Goal: Transaction & Acquisition: Download file/media

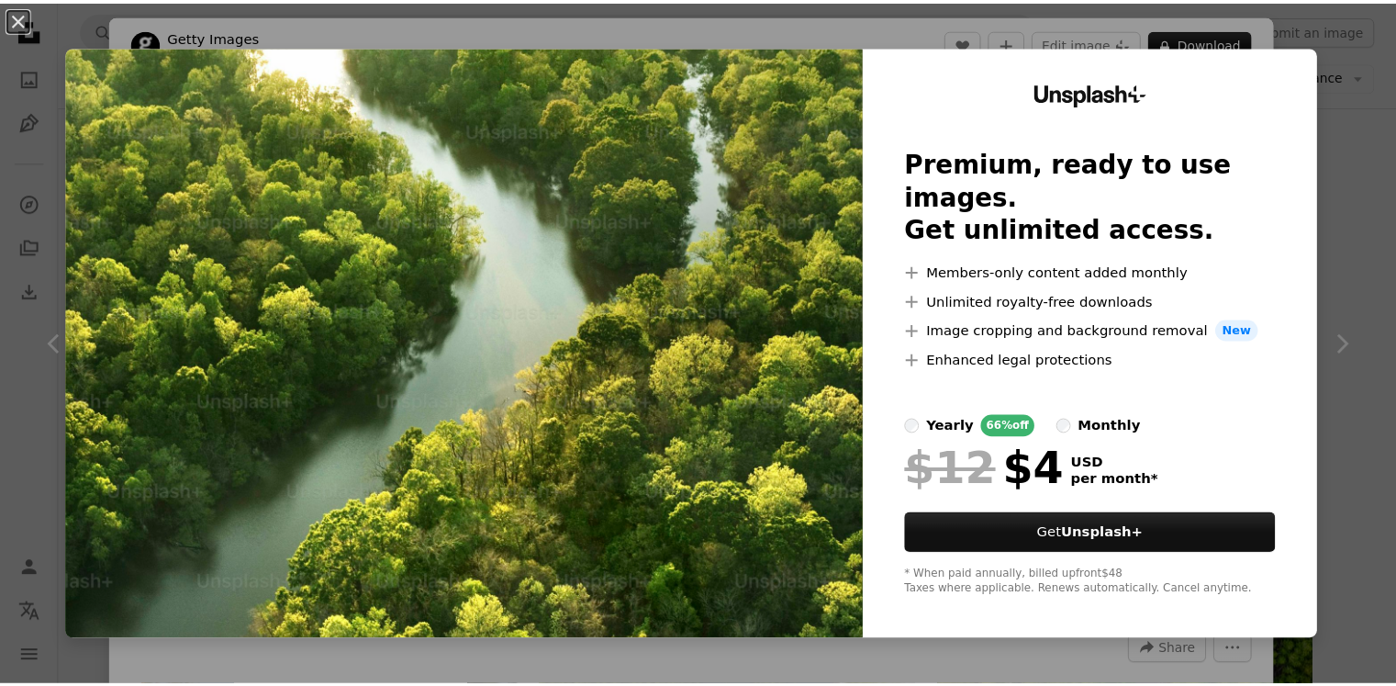
scroll to position [734, 0]
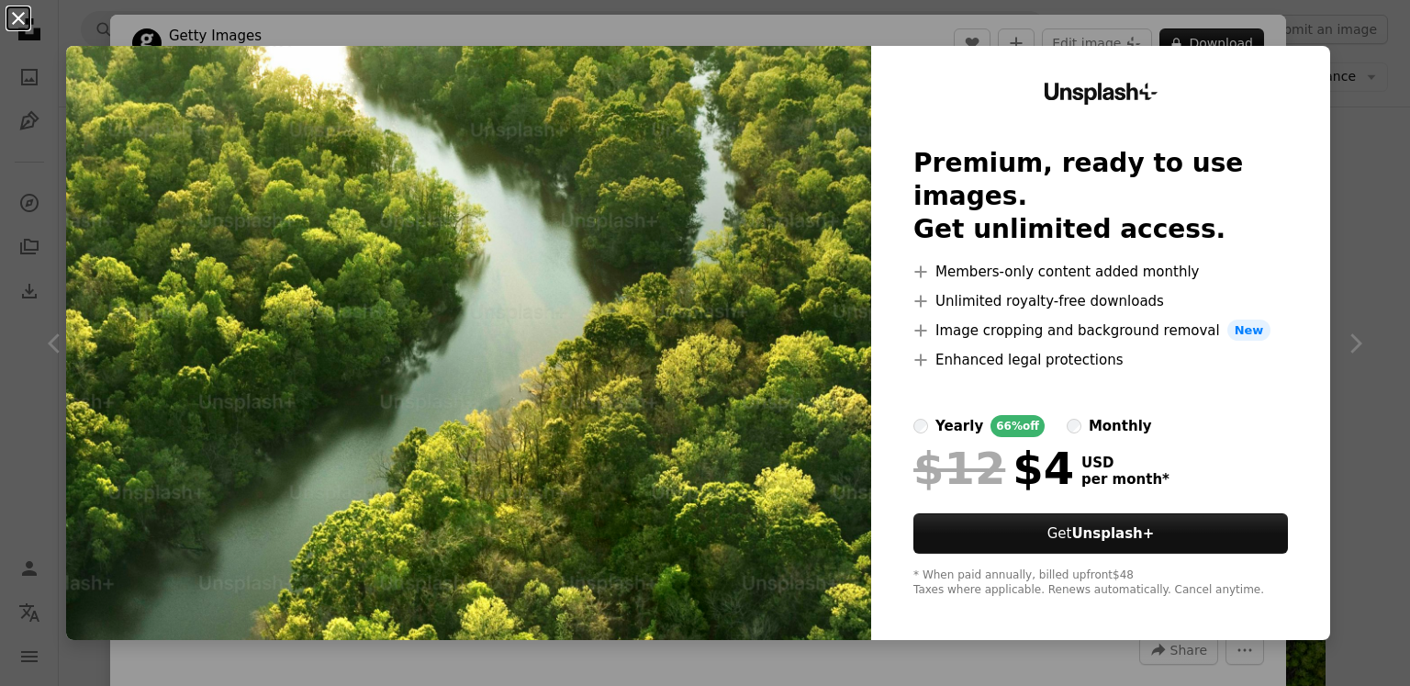
click at [21, 17] on button "An X shape" at bounding box center [18, 18] width 22 height 22
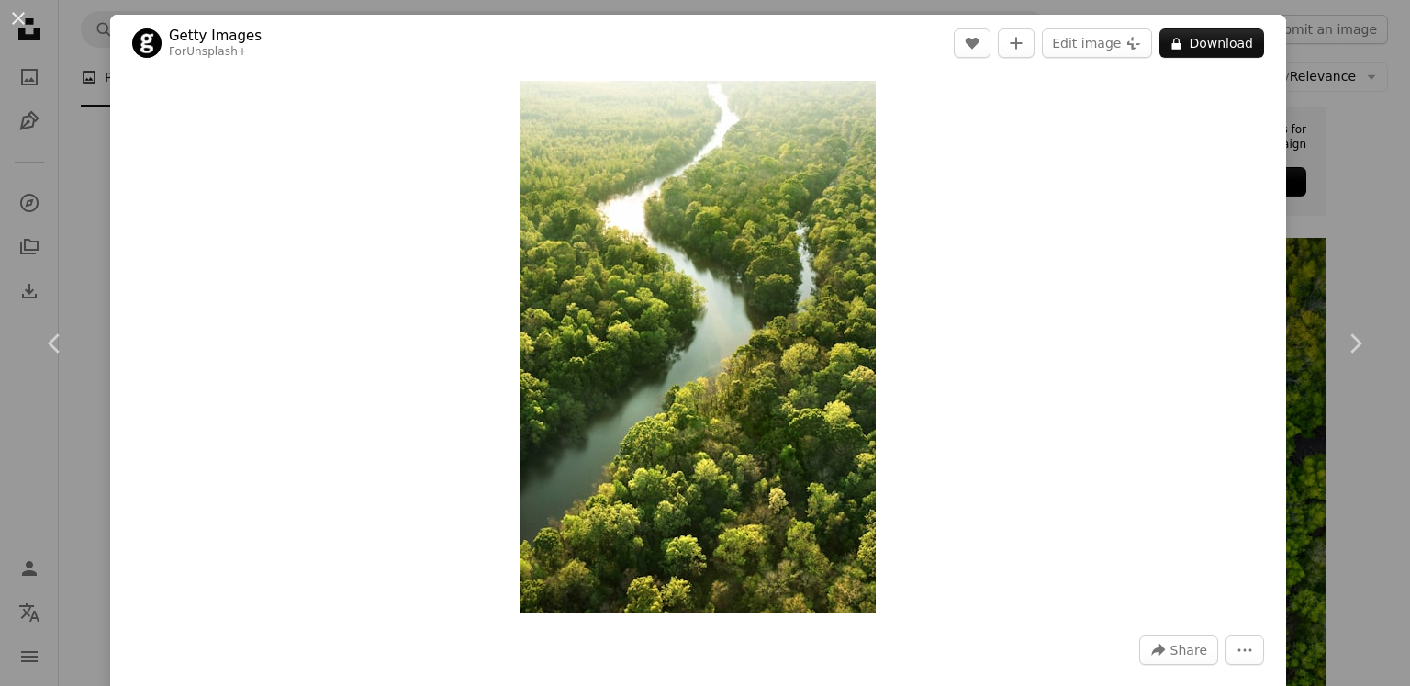
click at [1352, 121] on div "An X shape Chevron left Chevron right Getty Images For Unsplash+ A heart A plus…" at bounding box center [705, 343] width 1410 height 686
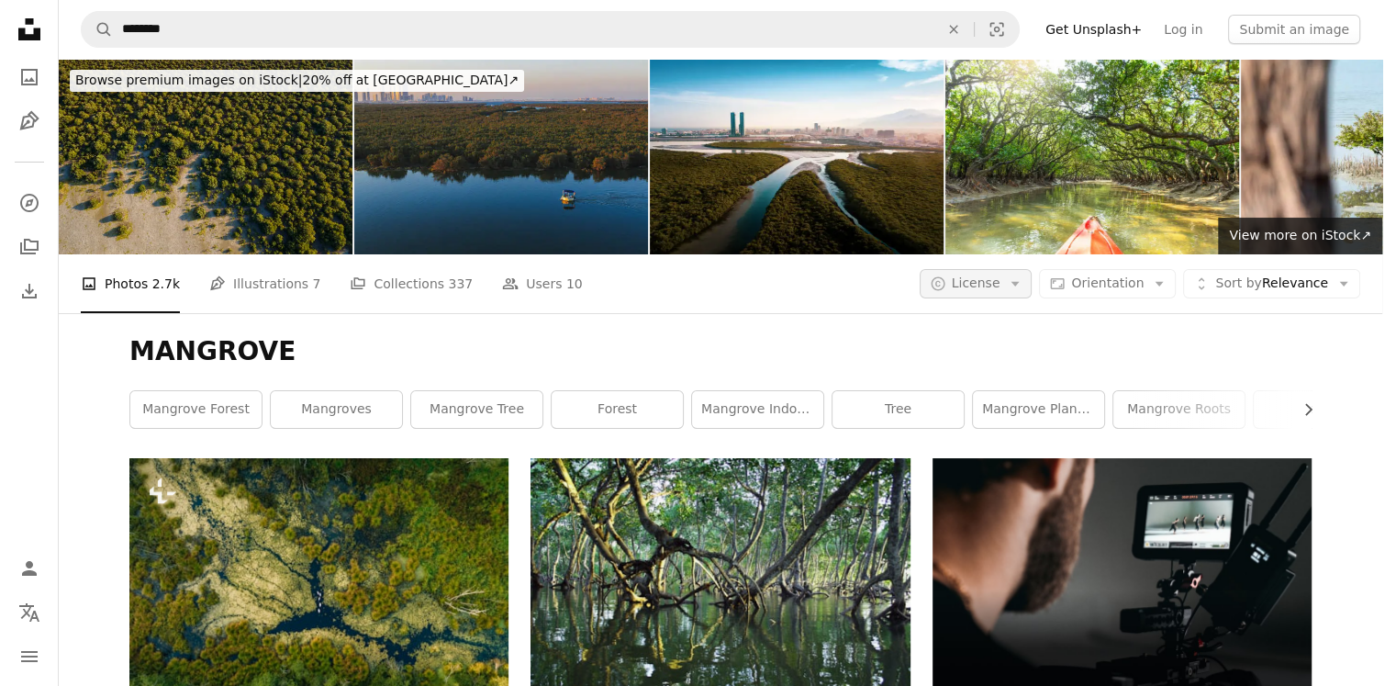
click at [1020, 282] on icon "button" at bounding box center [1016, 284] width 8 height 5
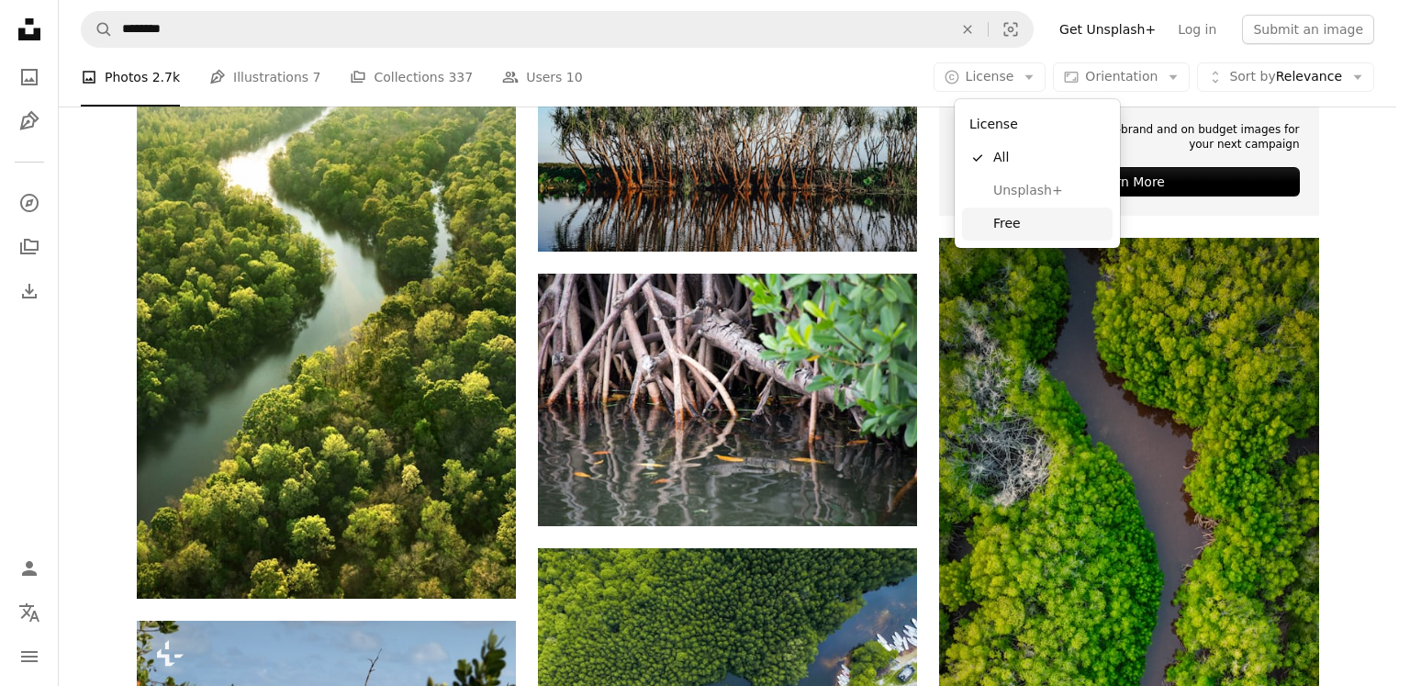
click at [1008, 223] on span "Free" at bounding box center [1049, 224] width 112 height 18
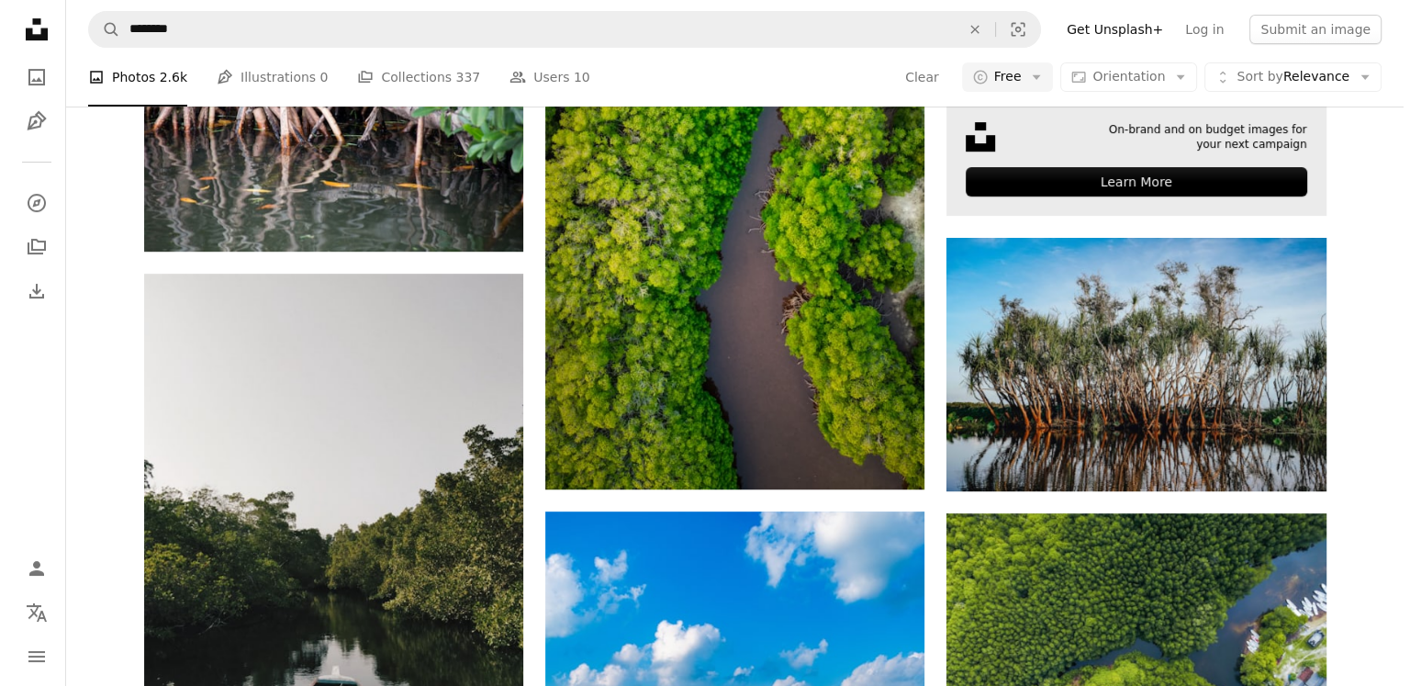
scroll to position [275, 0]
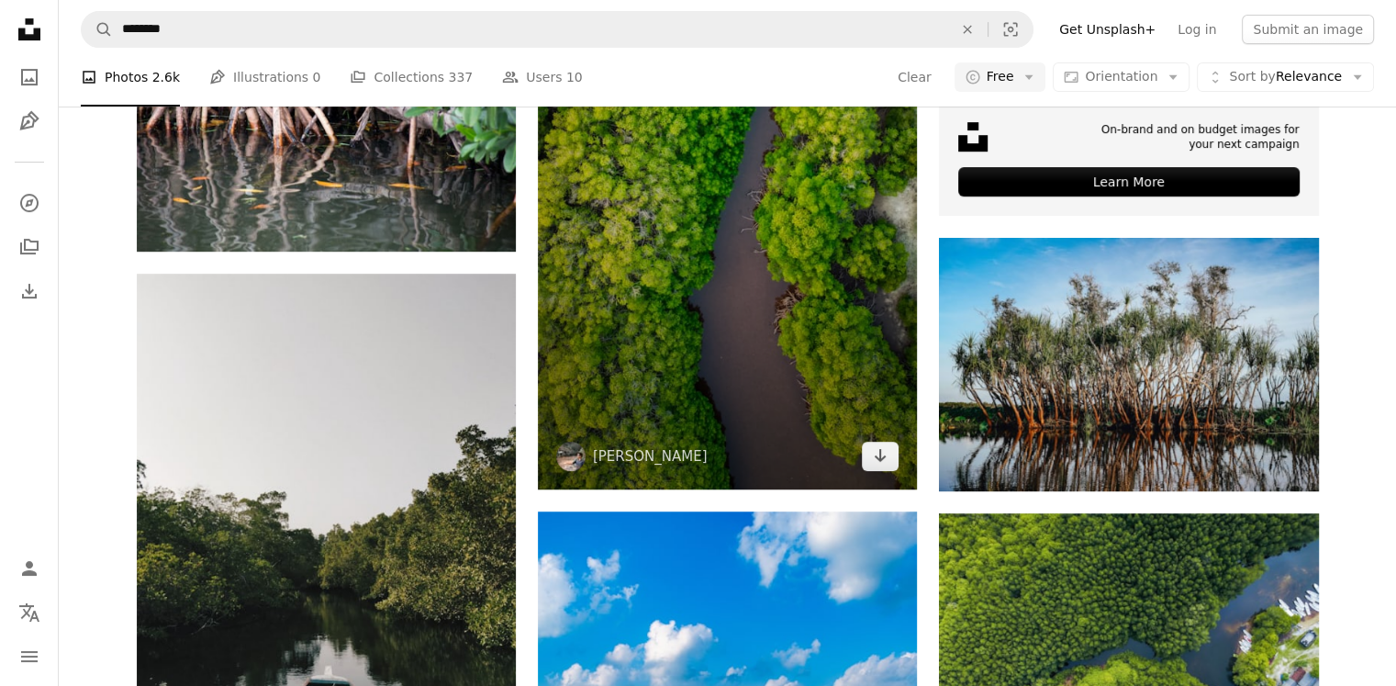
click at [785, 397] on img at bounding box center [727, 107] width 379 height 766
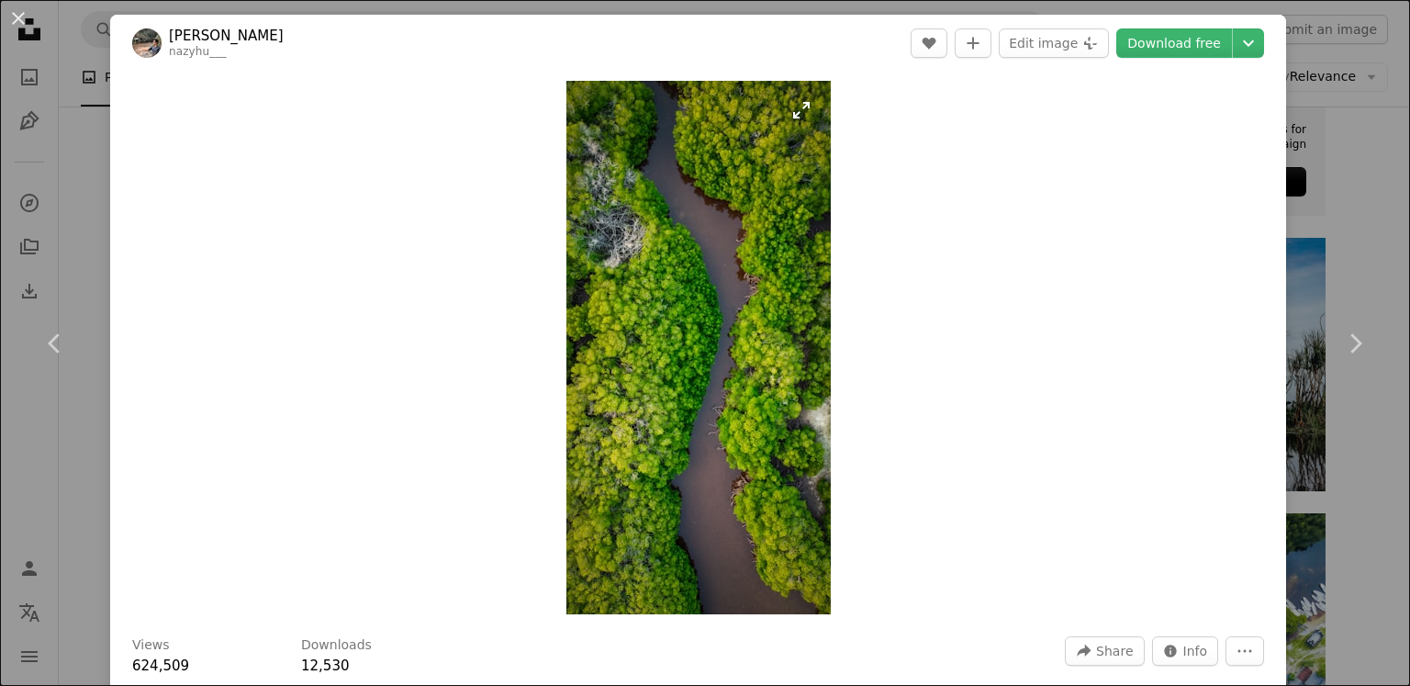
click at [788, 109] on img "Zoom in on this image" at bounding box center [698, 347] width 264 height 533
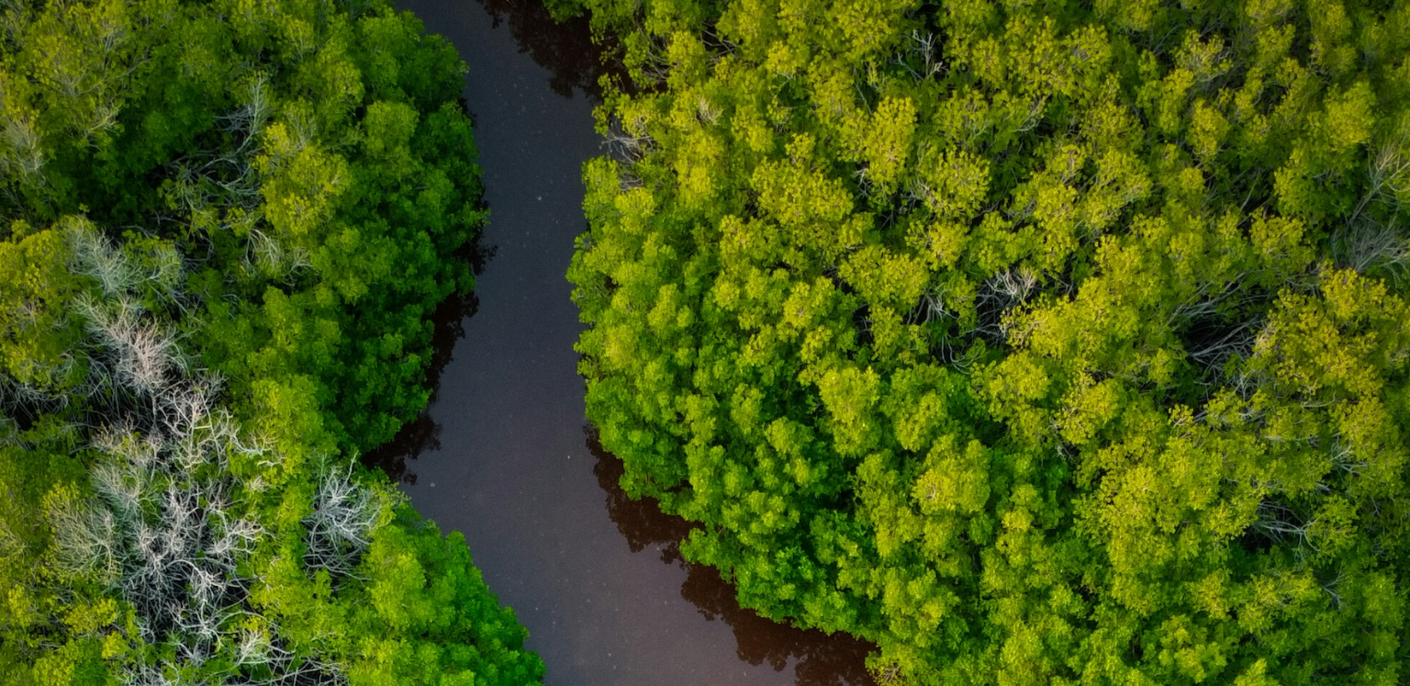
scroll to position [1053, 0]
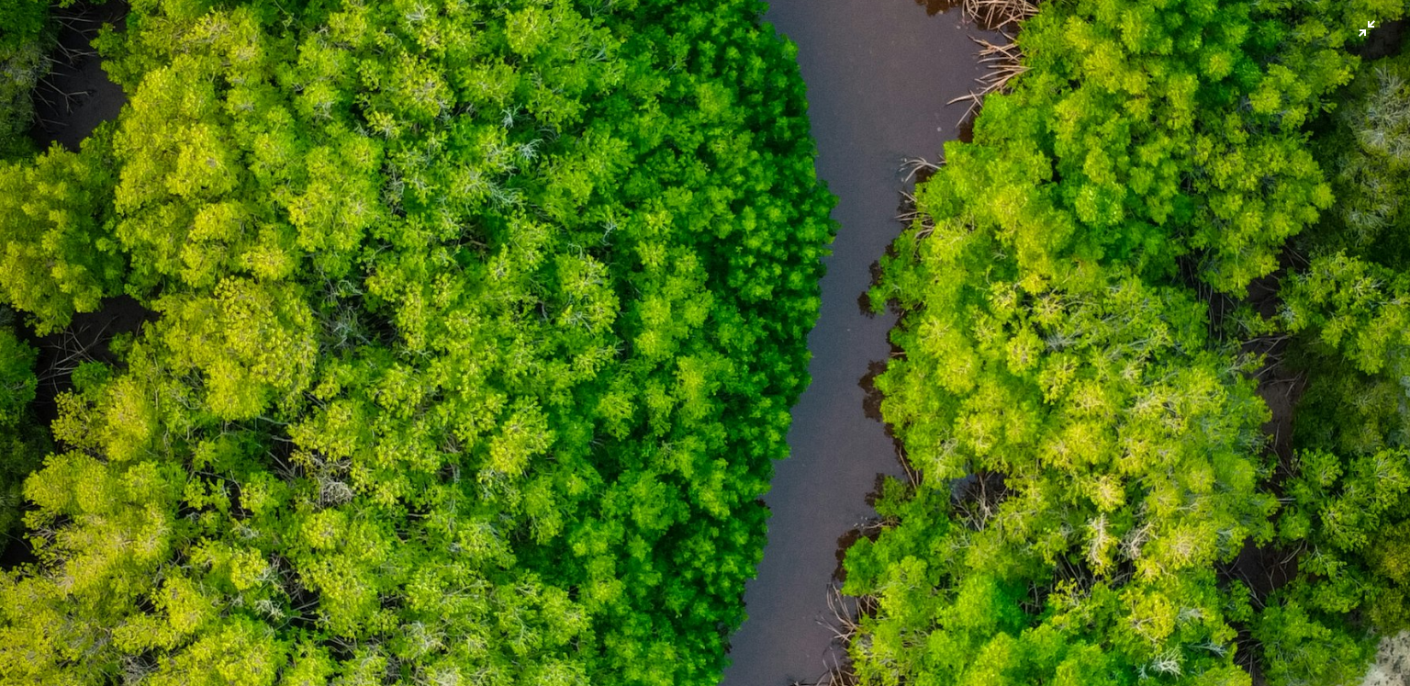
click at [1039, 259] on img "Zoom out on this image" at bounding box center [705, 370] width 1412 height 2848
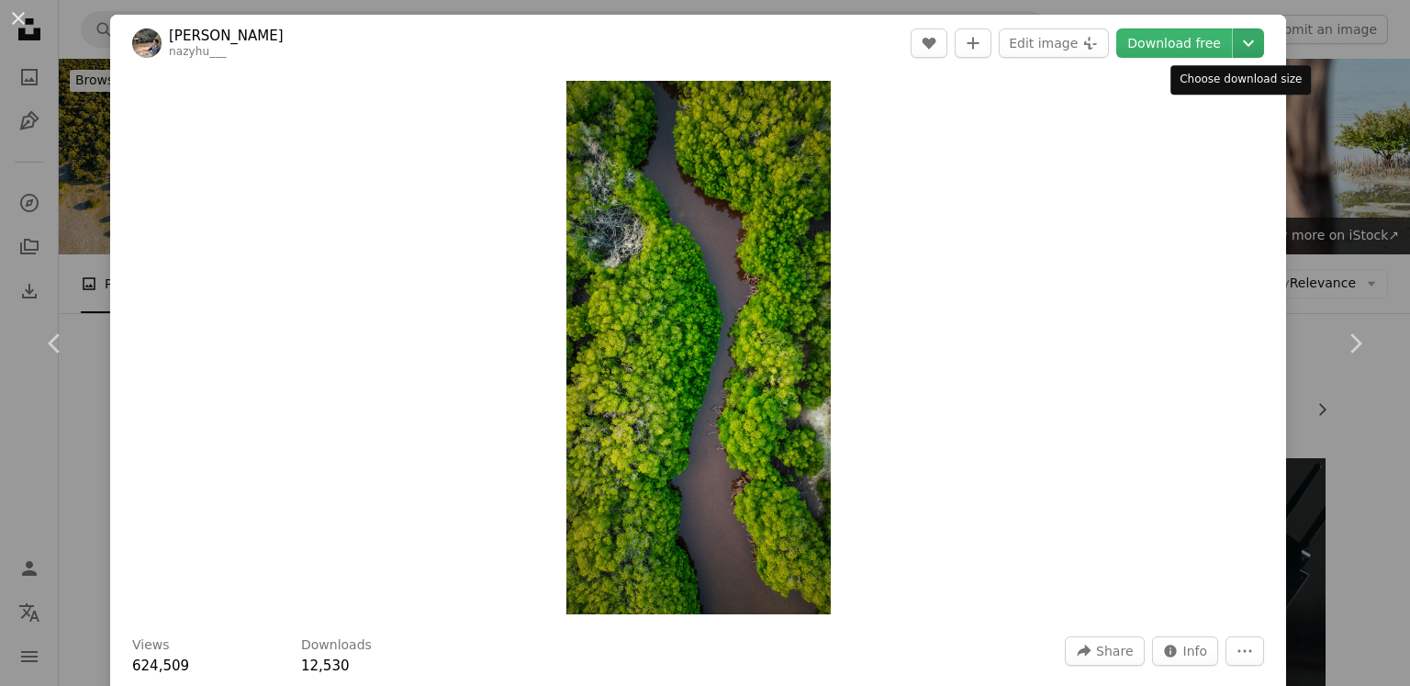
click at [1234, 41] on icon "Chevron down" at bounding box center [1248, 43] width 29 height 22
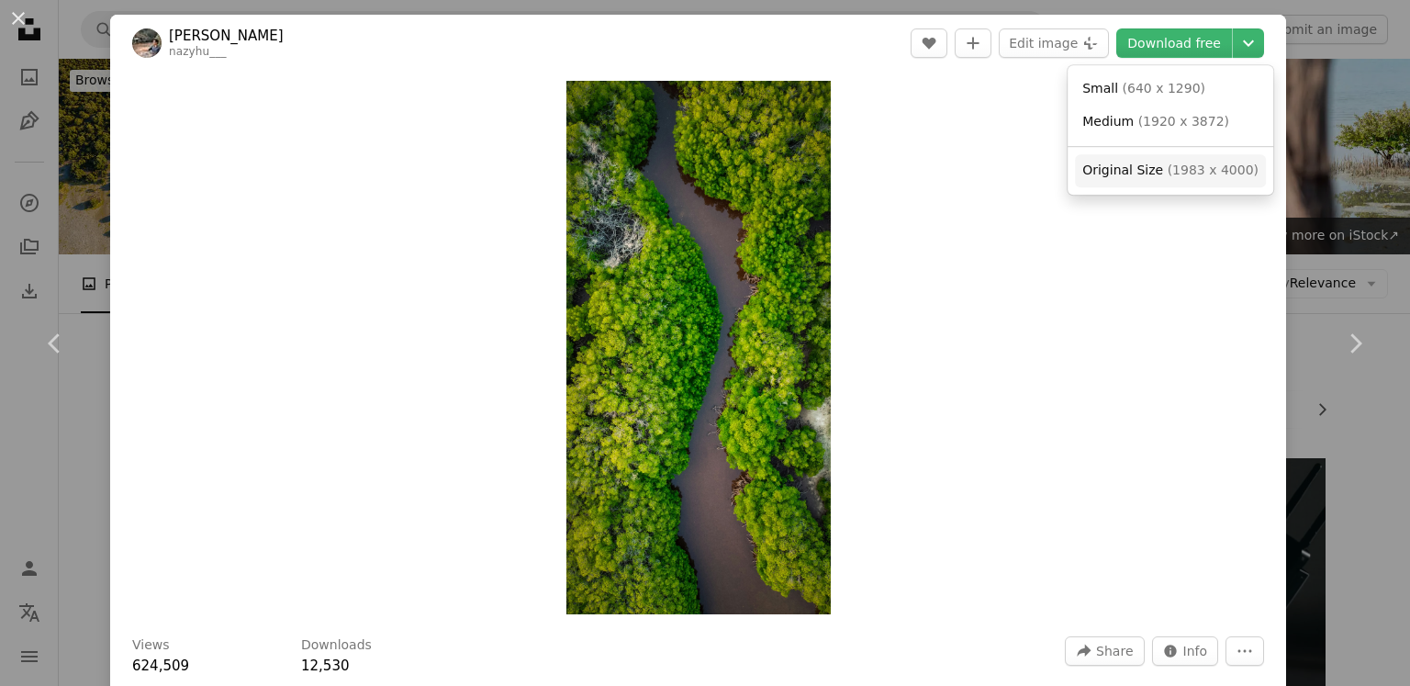
click at [1179, 167] on span "( 1983 x 4000 )" at bounding box center [1213, 169] width 91 height 15
